Goal: Task Accomplishment & Management: Complete application form

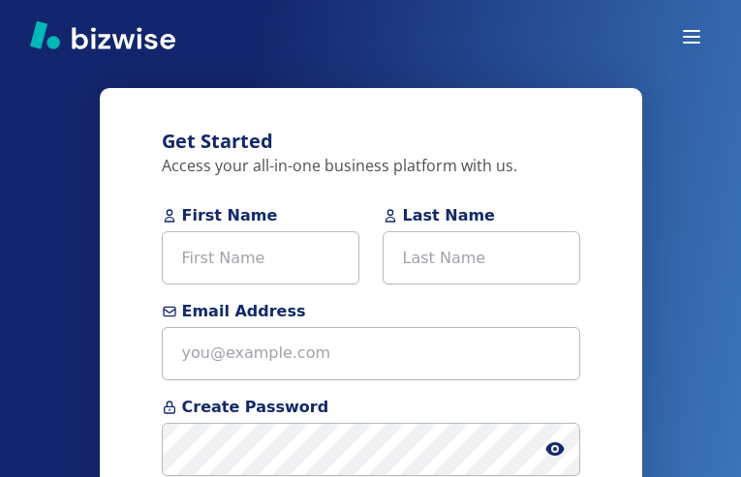
type input "FFiqbsyQ"
type input "MesgbxSWT"
type input "[EMAIL_ADDRESS][DOMAIN_NAME]"
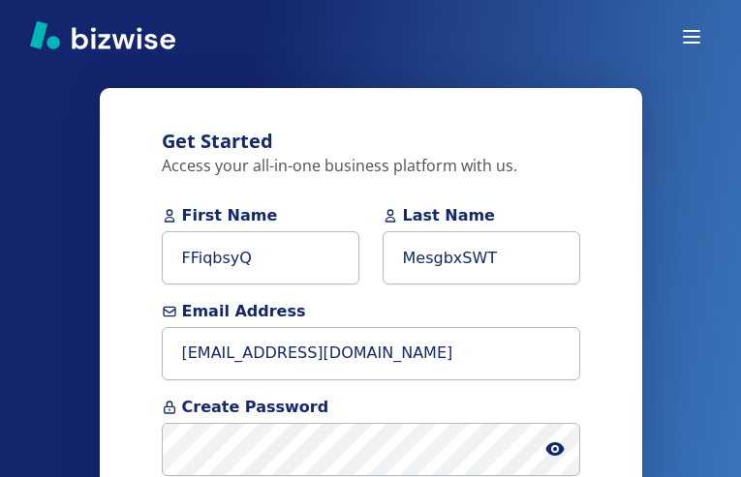
type input "[PHONE_NUMBER]"
